Goal: Information Seeking & Learning: Understand process/instructions

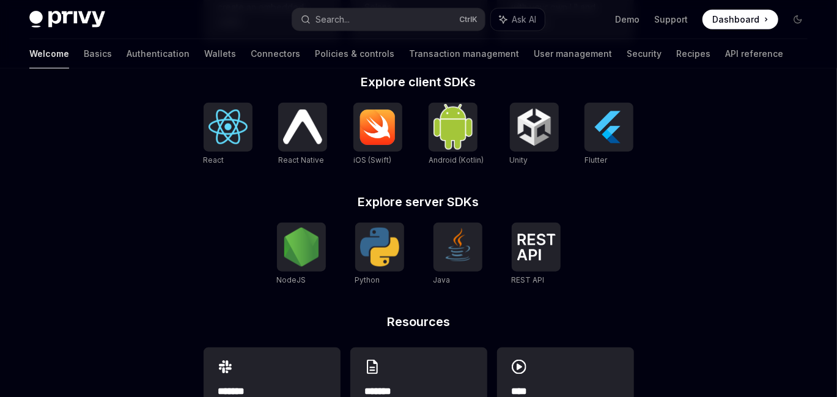
scroll to position [494, 0]
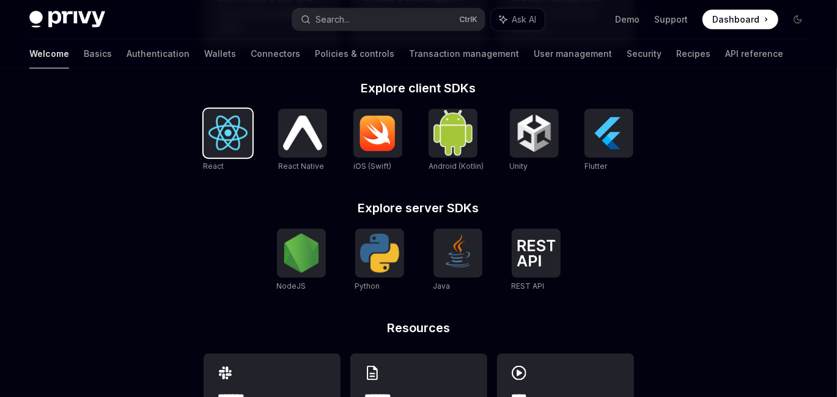
click at [215, 141] on img at bounding box center [227, 132] width 39 height 35
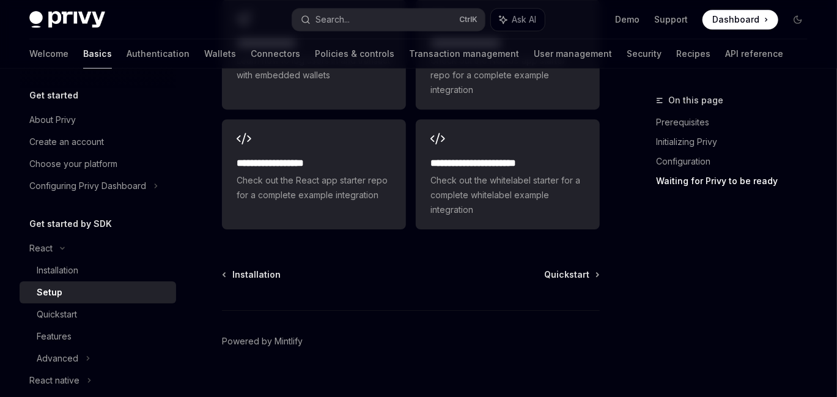
scroll to position [1814, 0]
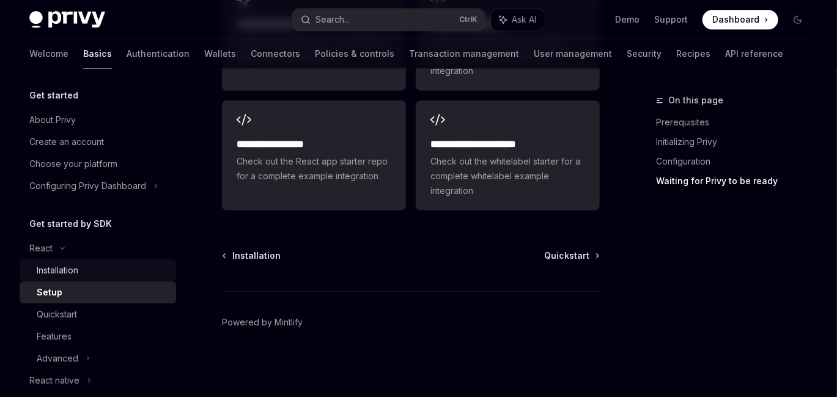
click at [75, 266] on div "Installation" at bounding box center [58, 270] width 42 height 15
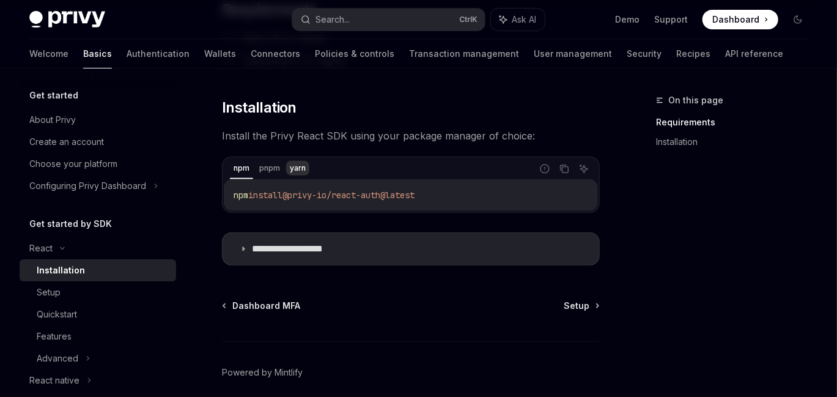
scroll to position [158, 0]
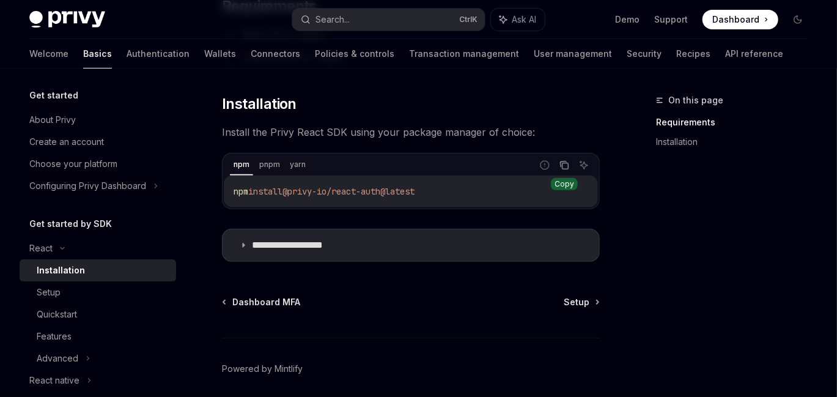
click at [566, 163] on icon "Copy the contents from the code block" at bounding box center [565, 166] width 6 height 6
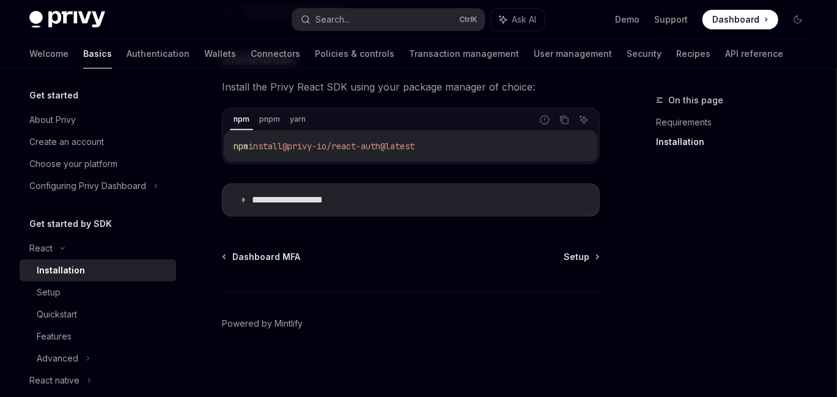
scroll to position [69, 0]
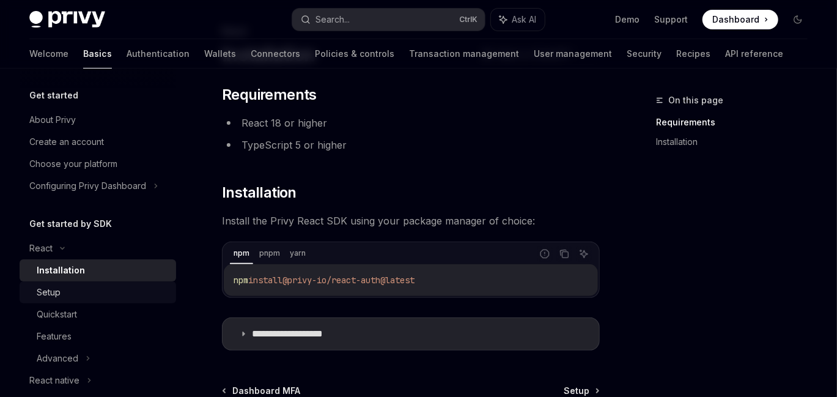
click at [45, 285] on div "Setup" at bounding box center [49, 292] width 24 height 15
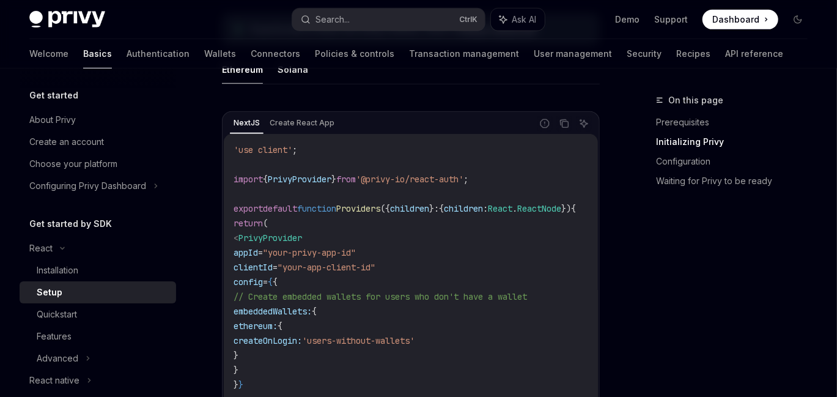
scroll to position [397, 0]
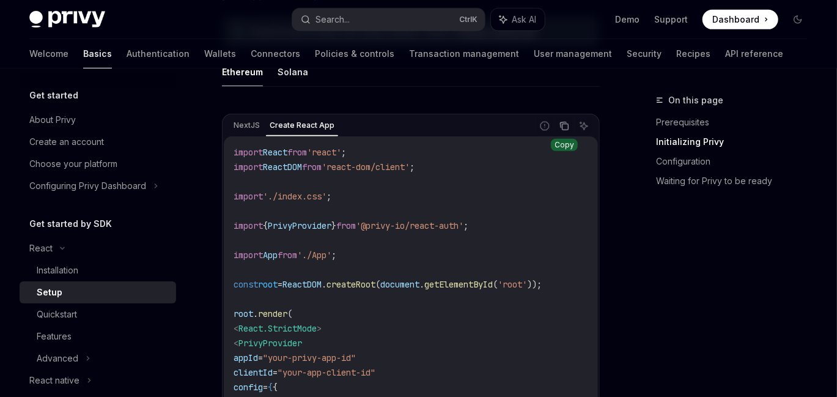
click at [565, 125] on icon "Copy the contents from the code block" at bounding box center [564, 126] width 10 height 10
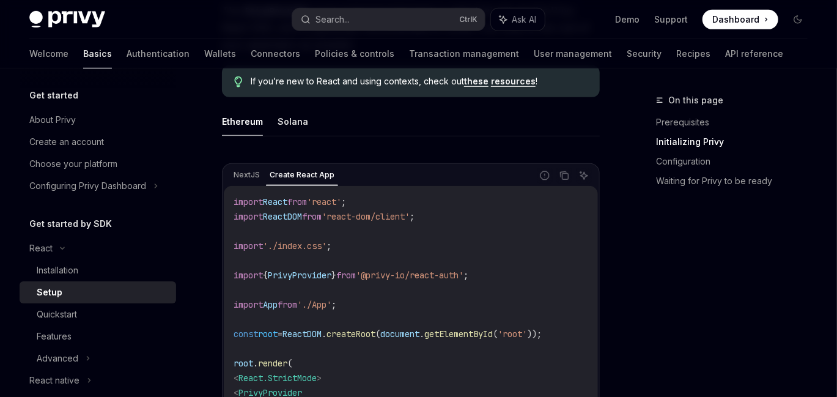
scroll to position [346, 0]
click at [297, 125] on button "Solana" at bounding box center [292, 122] width 31 height 29
click at [244, 126] on button "Ethereum" at bounding box center [242, 122] width 41 height 29
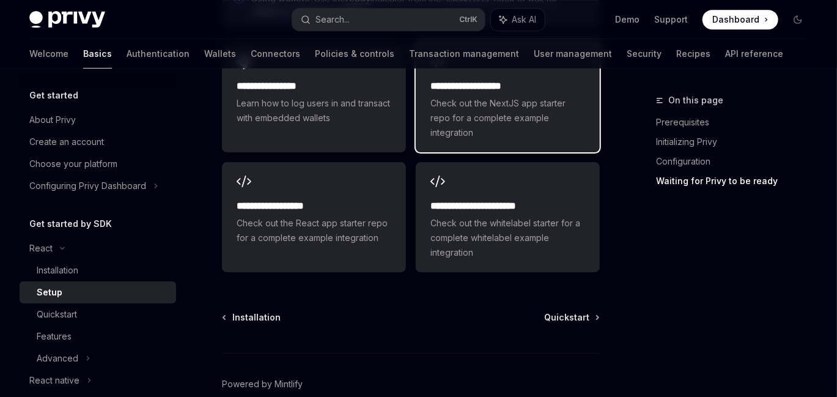
scroll to position [1853, 0]
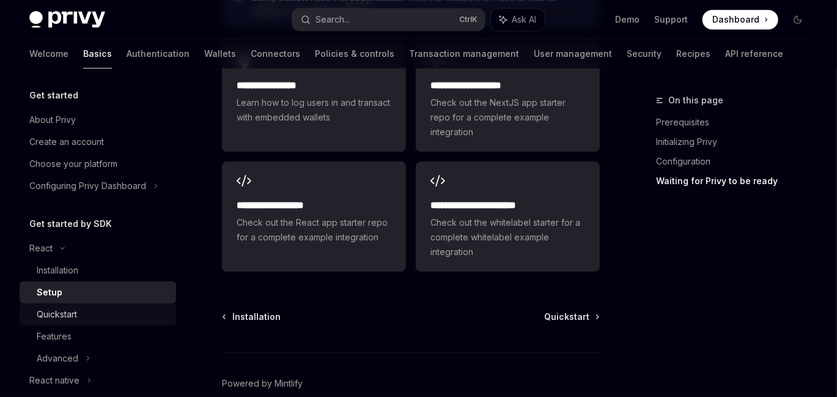
click at [70, 318] on div "Quickstart" at bounding box center [57, 314] width 40 height 15
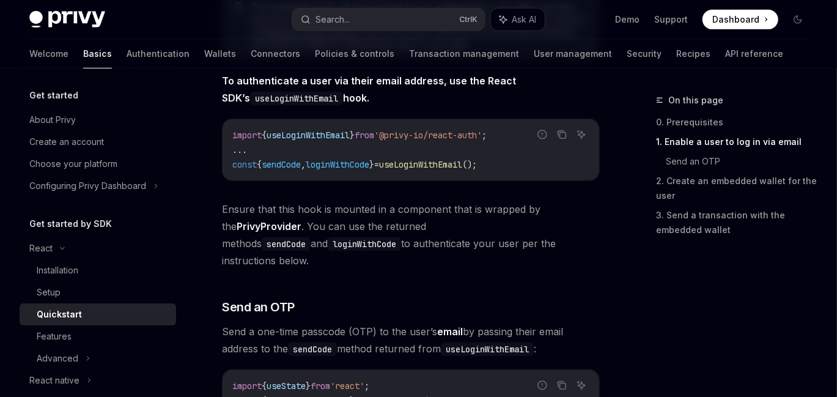
scroll to position [306, 0]
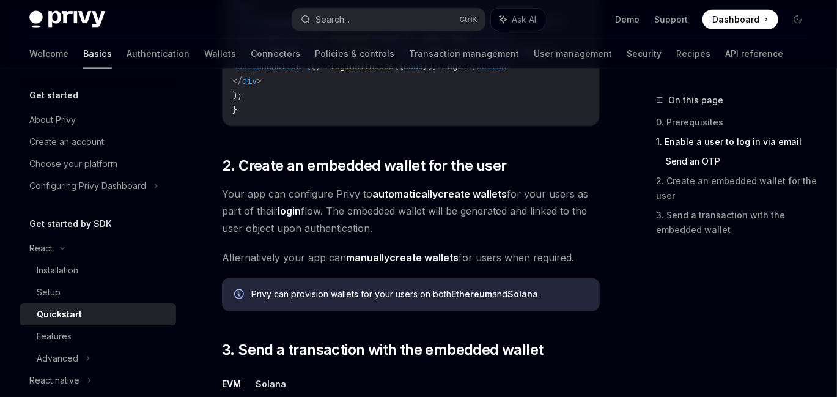
scroll to position [819, 0]
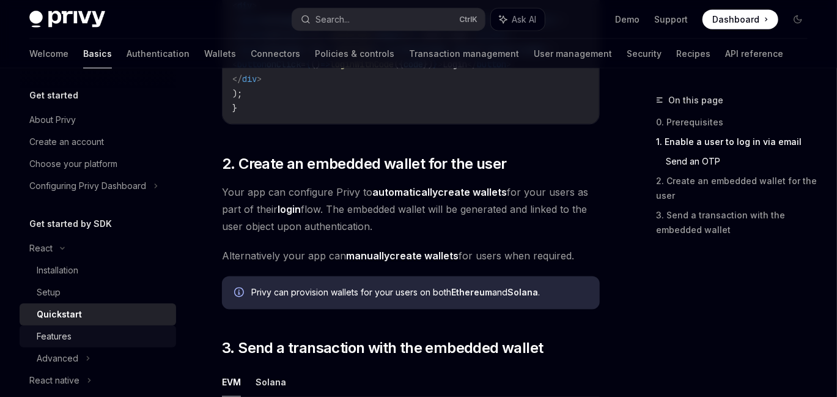
click at [49, 340] on div "Features" at bounding box center [54, 336] width 35 height 15
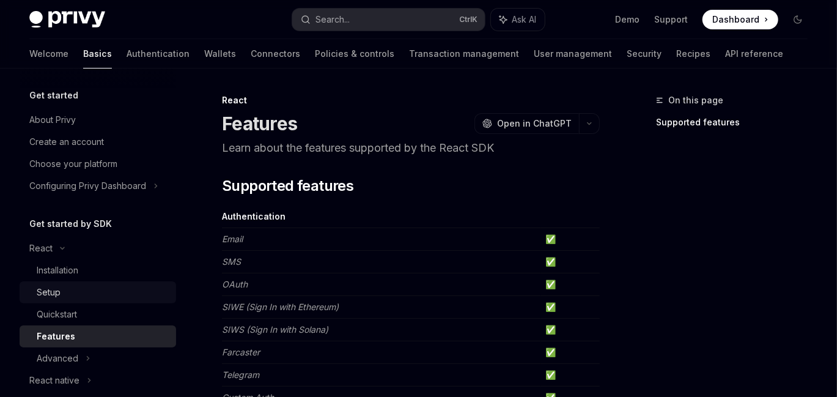
click at [59, 293] on div "Setup" at bounding box center [49, 292] width 24 height 15
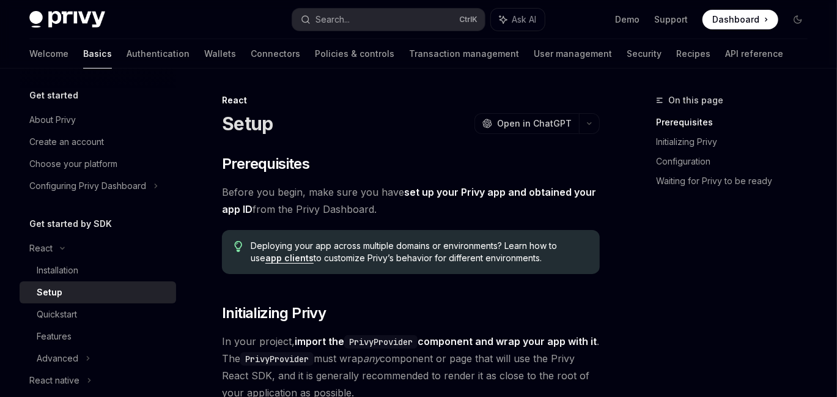
type textarea "*"
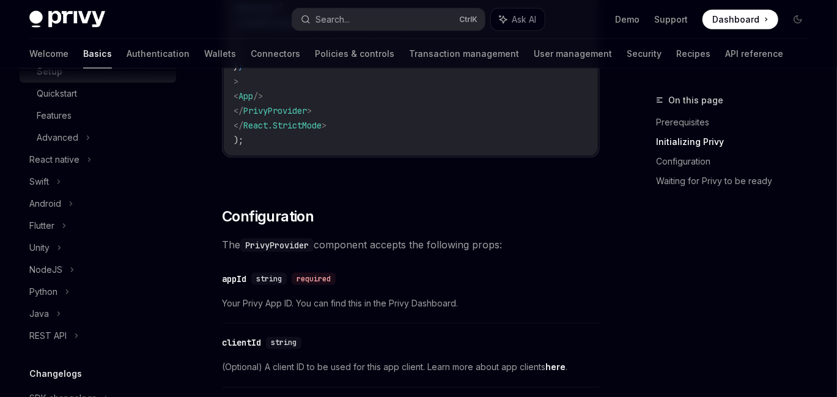
scroll to position [819, 0]
click at [262, 219] on span "Configuration" at bounding box center [268, 217] width 92 height 20
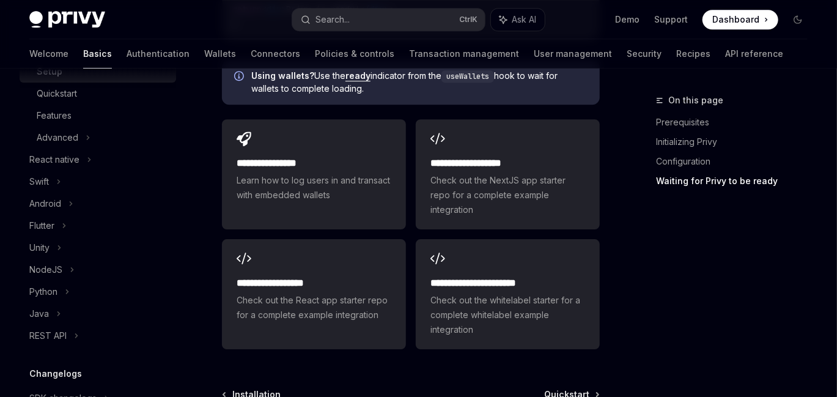
scroll to position [1786, 0]
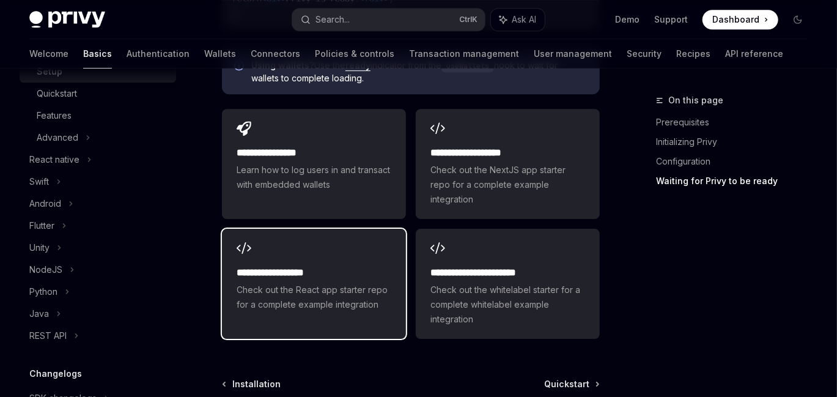
click at [298, 283] on div "**********" at bounding box center [313, 288] width 155 height 46
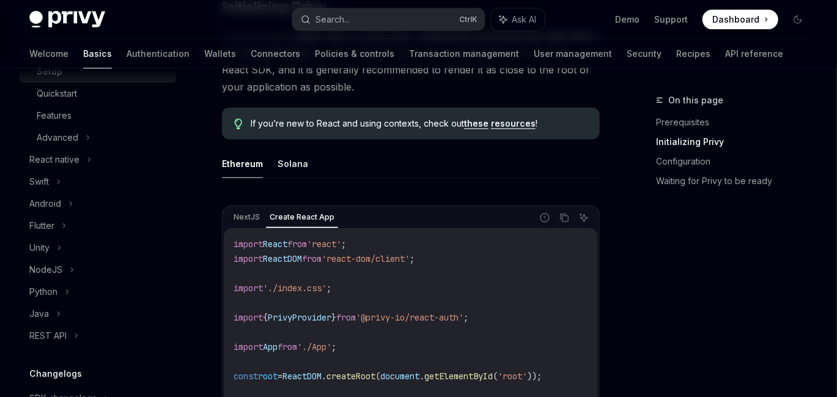
scroll to position [304, 0]
